Goal: Task Accomplishment & Management: Use online tool/utility

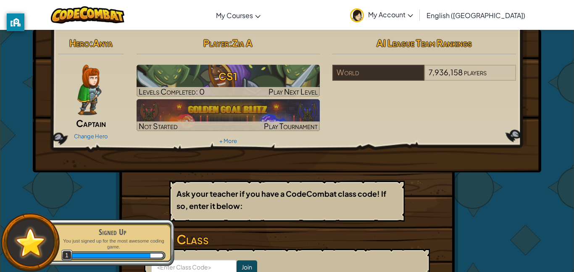
click at [95, 119] on span "Captain" at bounding box center [91, 123] width 30 height 12
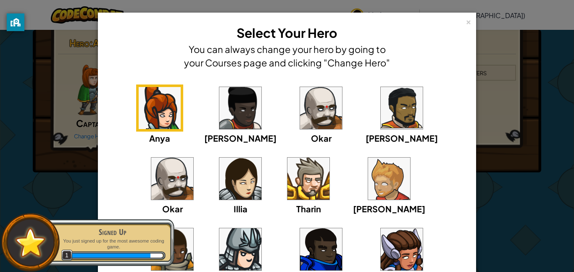
click at [220, 165] on img at bounding box center [241, 179] width 42 height 42
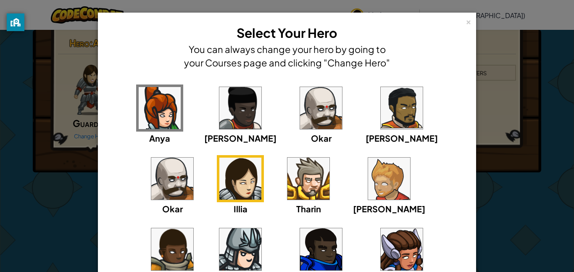
click at [381, 244] on img at bounding box center [402, 249] width 42 height 42
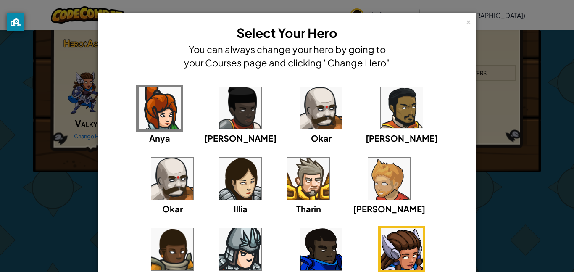
click at [220, 179] on img at bounding box center [241, 179] width 42 height 42
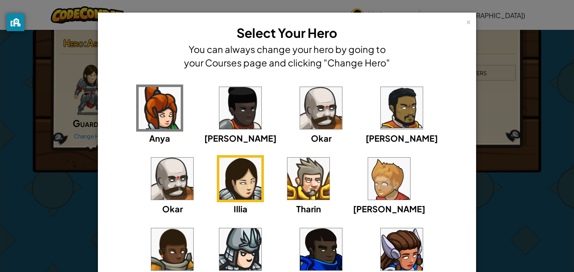
click at [381, 250] on img at bounding box center [402, 249] width 42 height 42
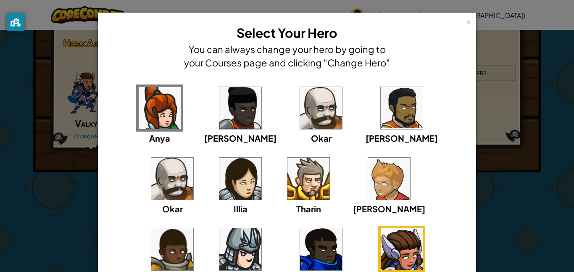
click at [68, 198] on div "× Select Your Hero You can always change your hero by going to your Courses pag…" at bounding box center [287, 136] width 574 height 272
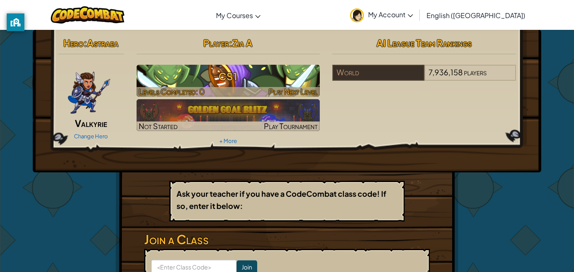
click at [211, 71] on h3 "CS1" at bounding box center [229, 76] width 184 height 19
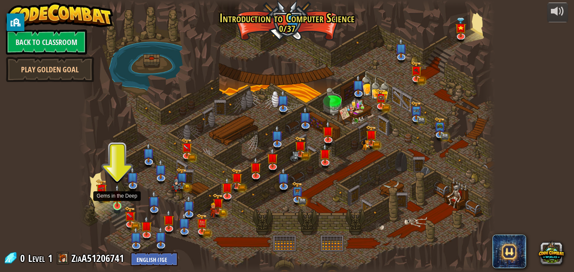
click at [114, 198] on img at bounding box center [117, 195] width 10 height 23
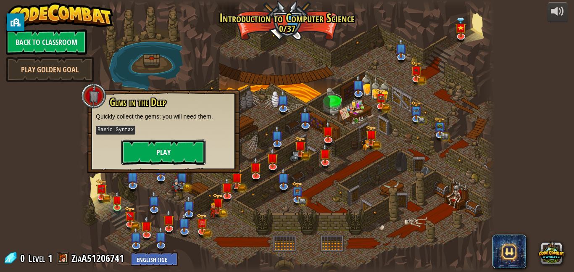
click at [151, 159] on button "Play" at bounding box center [164, 152] width 84 height 25
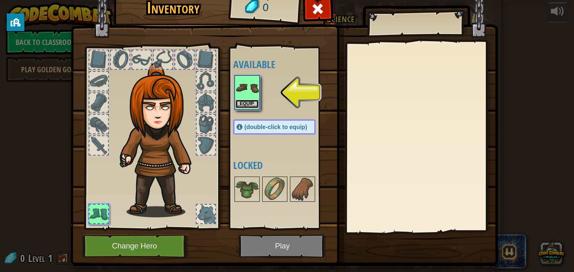
click at [241, 106] on button "Equip" at bounding box center [247, 104] width 24 height 9
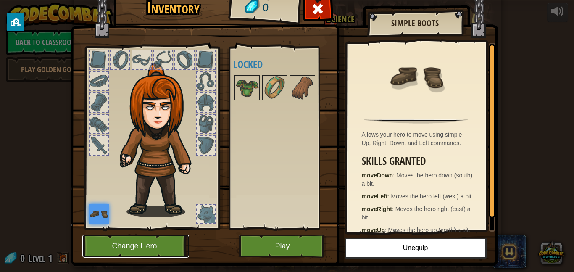
click at [120, 251] on button "Change Hero" at bounding box center [135, 246] width 107 height 23
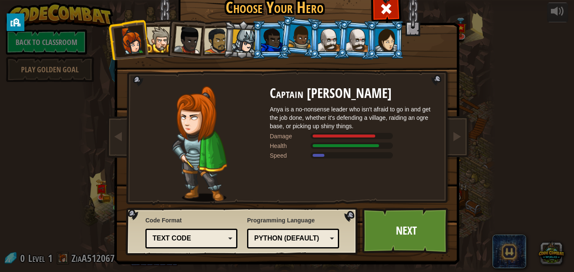
click at [245, 42] on div at bounding box center [244, 41] width 24 height 24
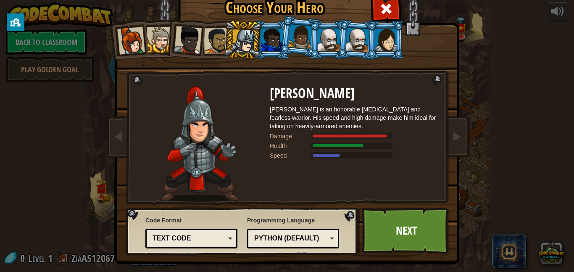
click at [205, 41] on div at bounding box center [217, 41] width 26 height 26
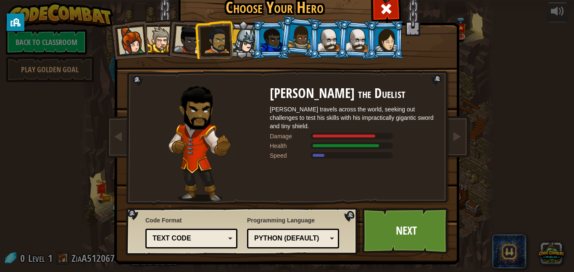
click at [393, 38] on div at bounding box center [387, 40] width 22 height 23
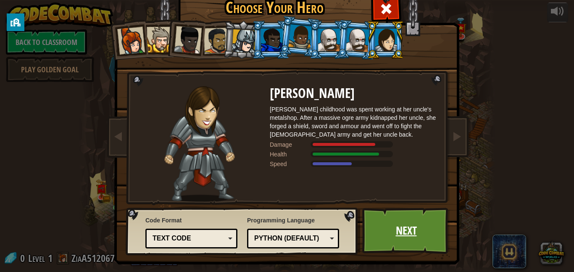
click at [384, 216] on link "Next" at bounding box center [406, 231] width 88 height 46
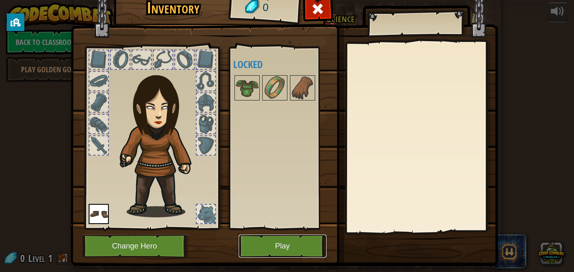
click at [274, 245] on button "Play" at bounding box center [283, 246] width 88 height 23
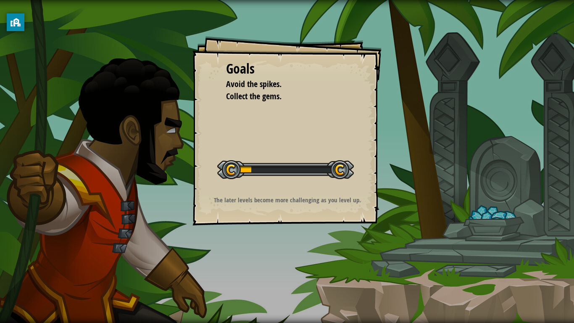
click at [369, 0] on div "Goals Avoid the spikes. Collect the gems. Start Level Error loading from server…" at bounding box center [287, 161] width 574 height 323
click at [310, 180] on div "Start Level" at bounding box center [285, 169] width 137 height 34
click at [344, 178] on div at bounding box center [285, 169] width 137 height 19
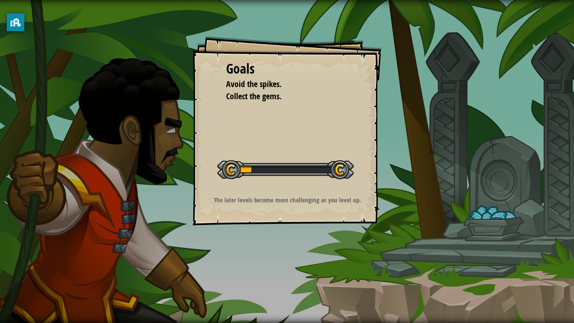
click at [347, 172] on div at bounding box center [285, 169] width 137 height 19
click at [336, 135] on div "Goals Avoid the spikes. Collect the gems. Start Level Error loading from server…" at bounding box center [287, 130] width 189 height 189
click at [208, 73] on div "Goals Avoid the spikes. Collect the gems. Start Level Error loading from server…" at bounding box center [287, 130] width 189 height 189
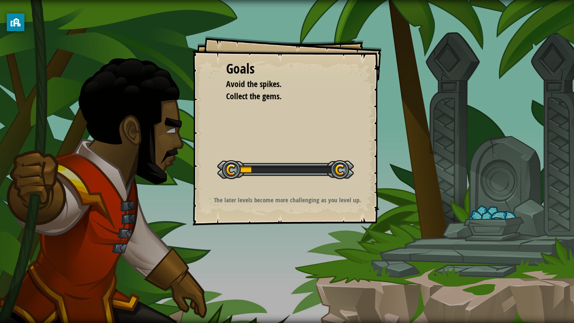
click at [208, 73] on div "Goals Avoid the spikes. Collect the gems. Start Level Error loading from server…" at bounding box center [287, 130] width 189 height 189
